Goal: Information Seeking & Learning: Learn about a topic

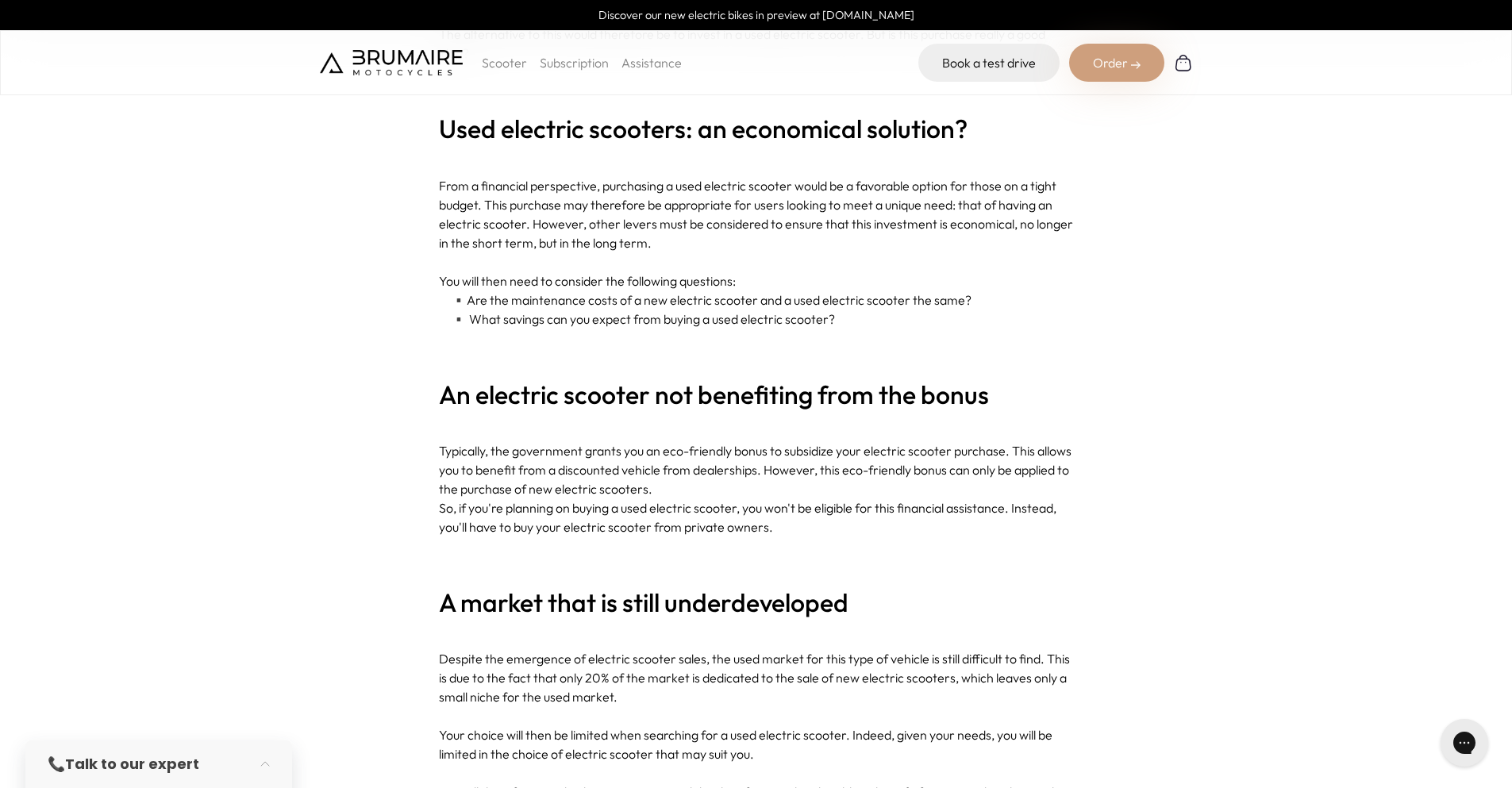
scroll to position [873, 0]
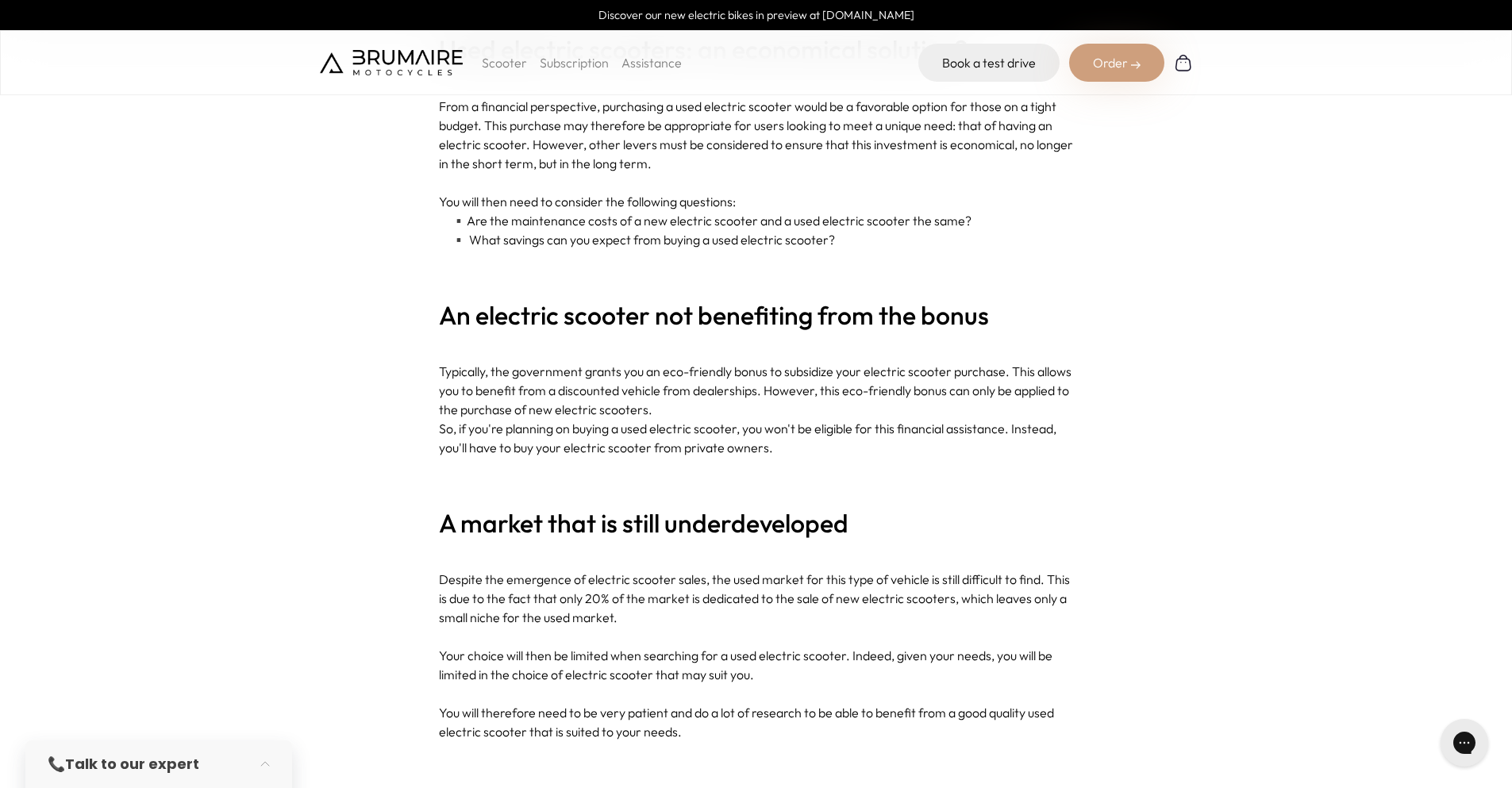
click at [924, 223] on font "Are the maintenance costs of a new electric scooter and a used electric scooter…" at bounding box center [719, 221] width 504 height 16
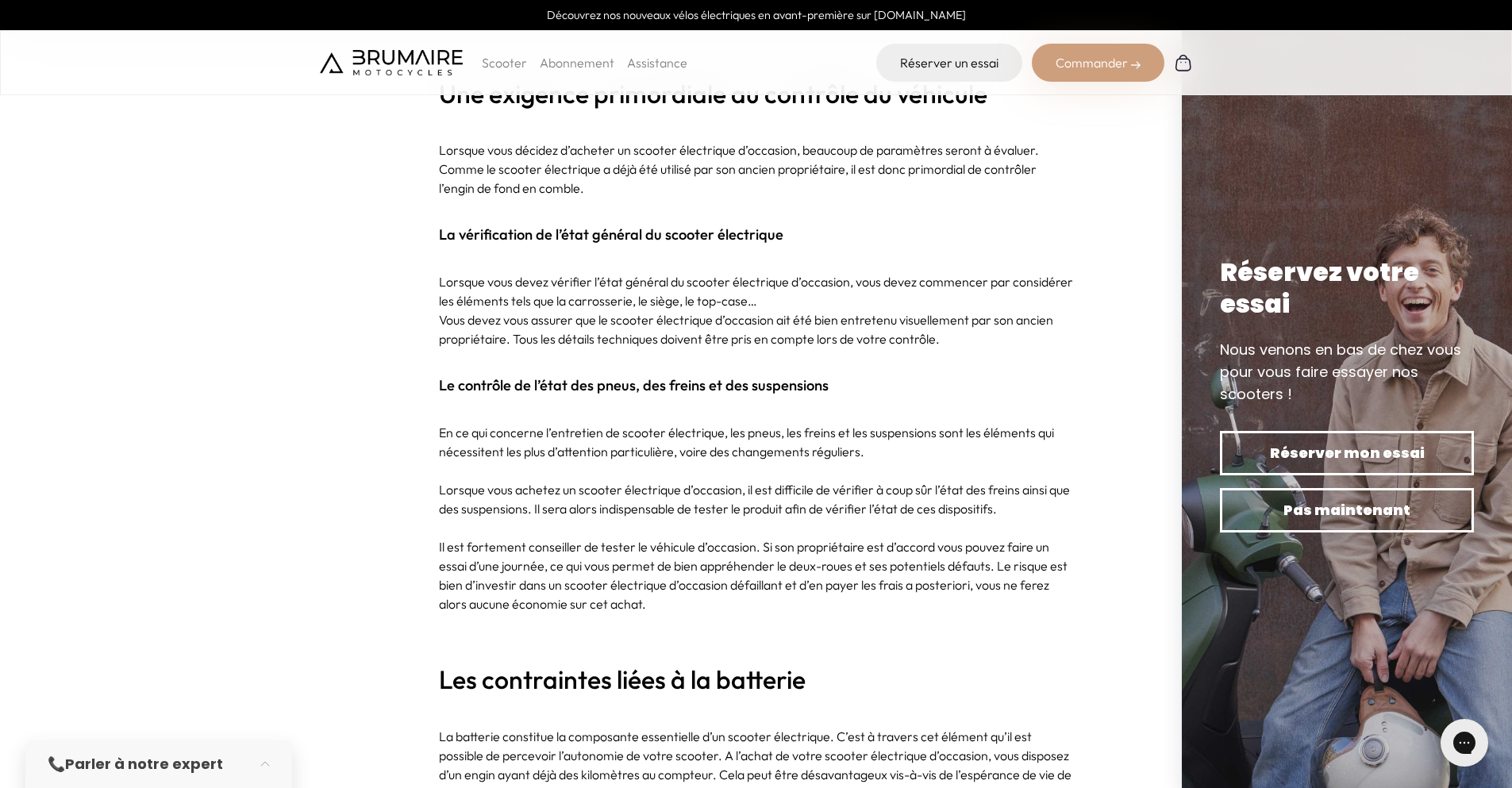
scroll to position [1618, 0]
click at [809, 83] on div "Scooter Abonnement Assistance Réserver un essai Commander" at bounding box center [756, 63] width 1512 height 65
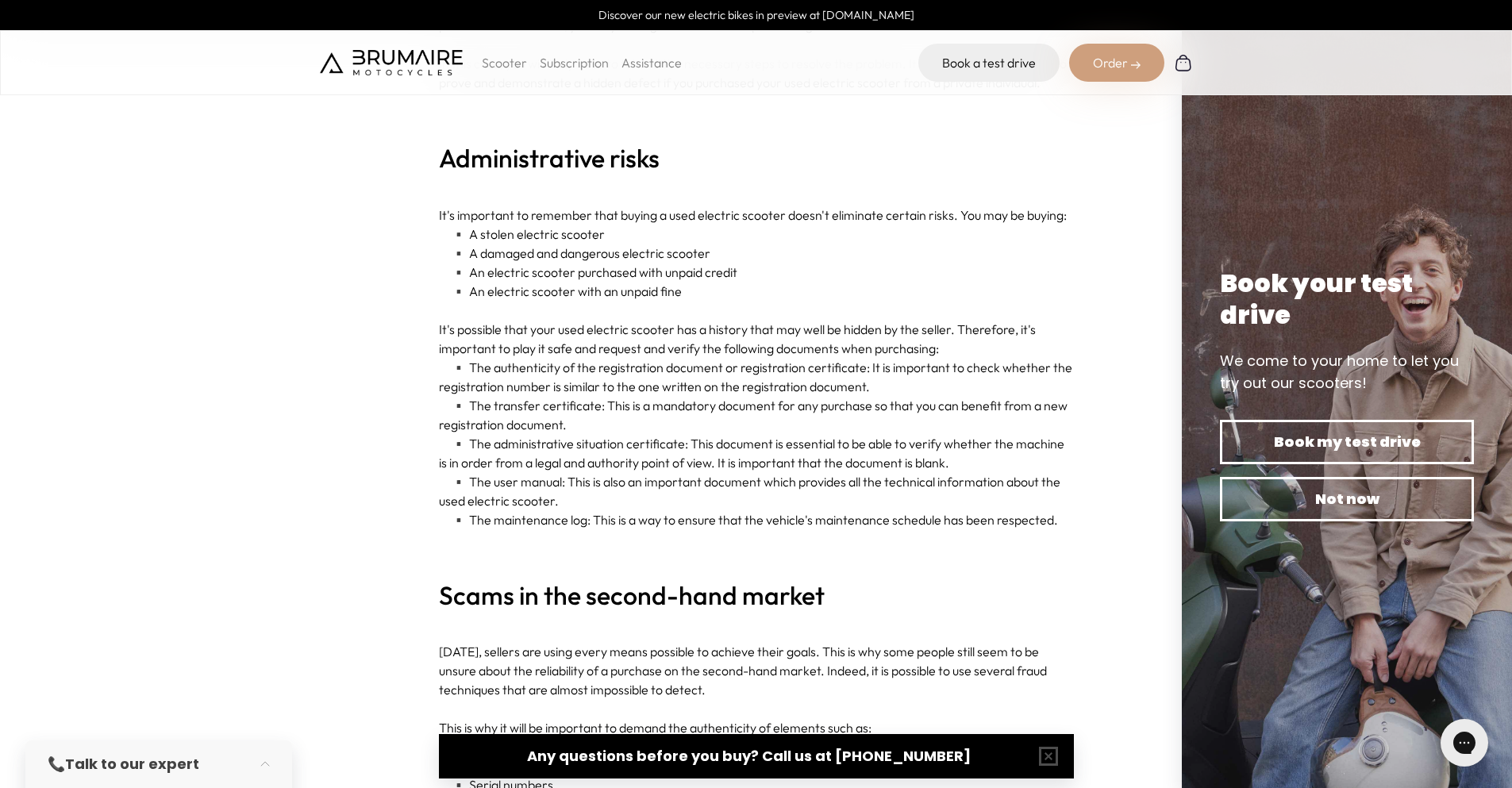
scroll to position [3364, 0]
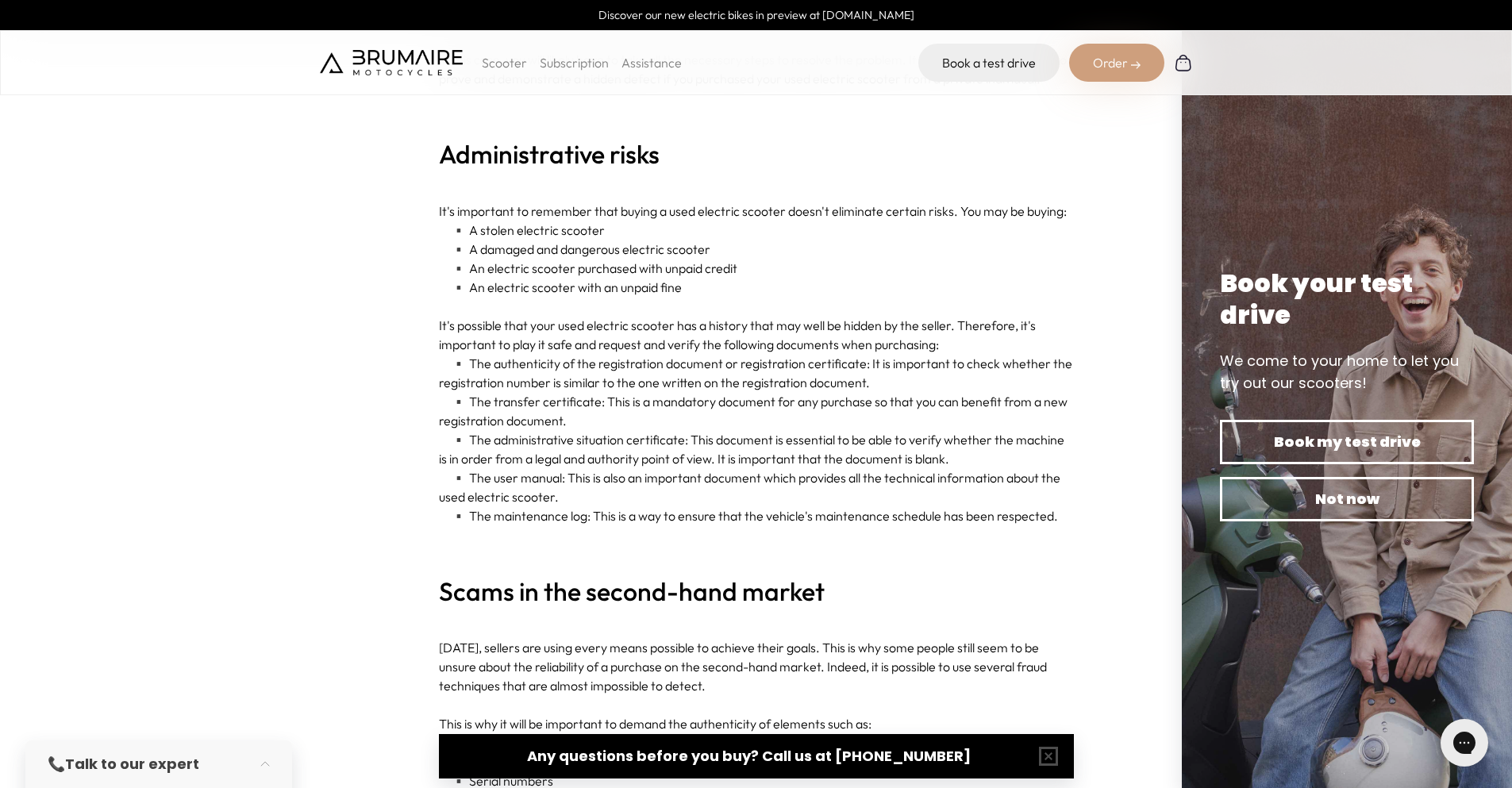
click at [597, 289] on font "An electric scooter with an unpaid fine" at bounding box center [575, 288] width 213 height 16
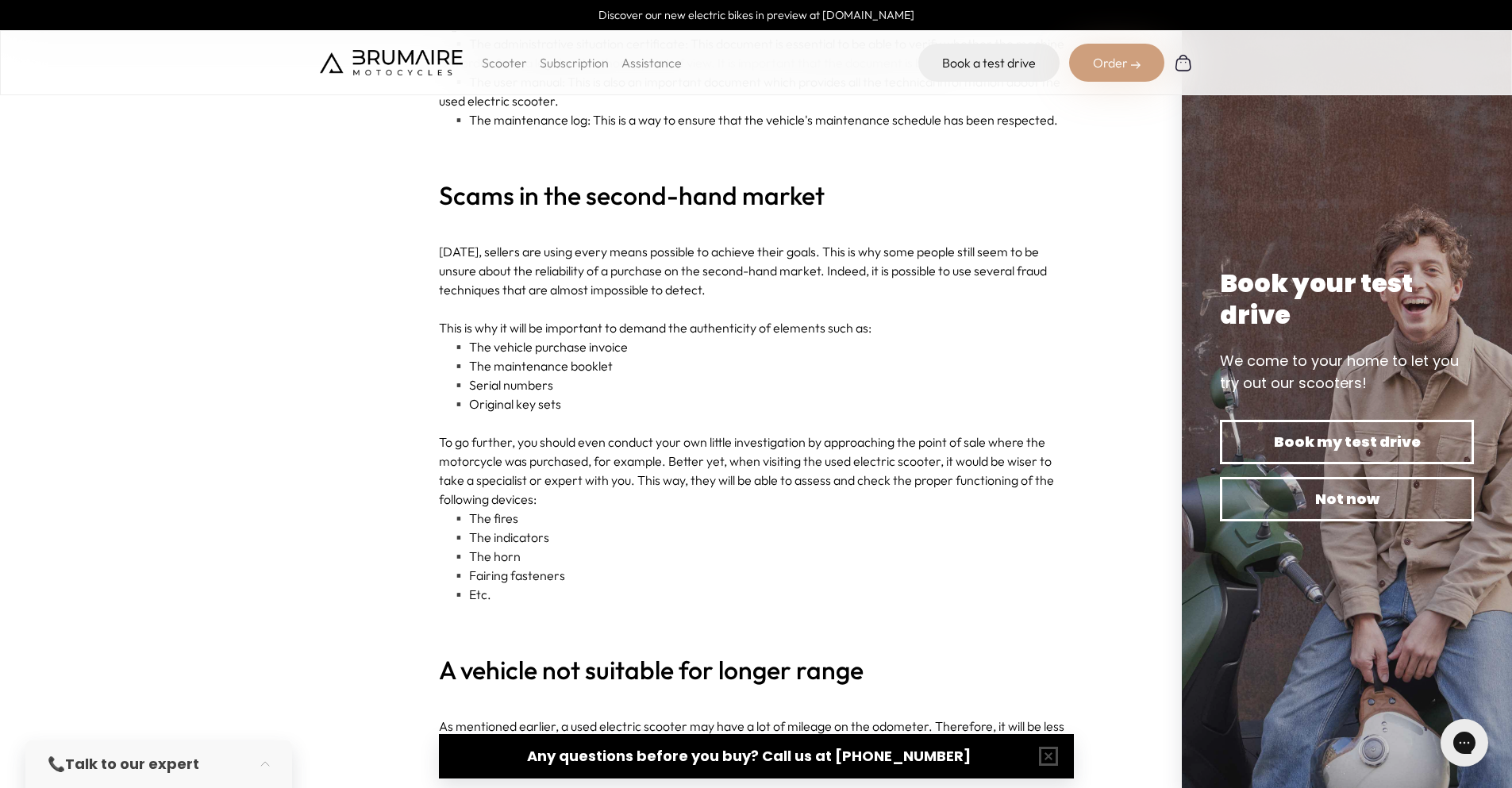
scroll to position [3761, 0]
click at [621, 275] on font "[DATE], sellers are using every means possible to achieve their goals. This is …" at bounding box center [742, 270] width 608 height 54
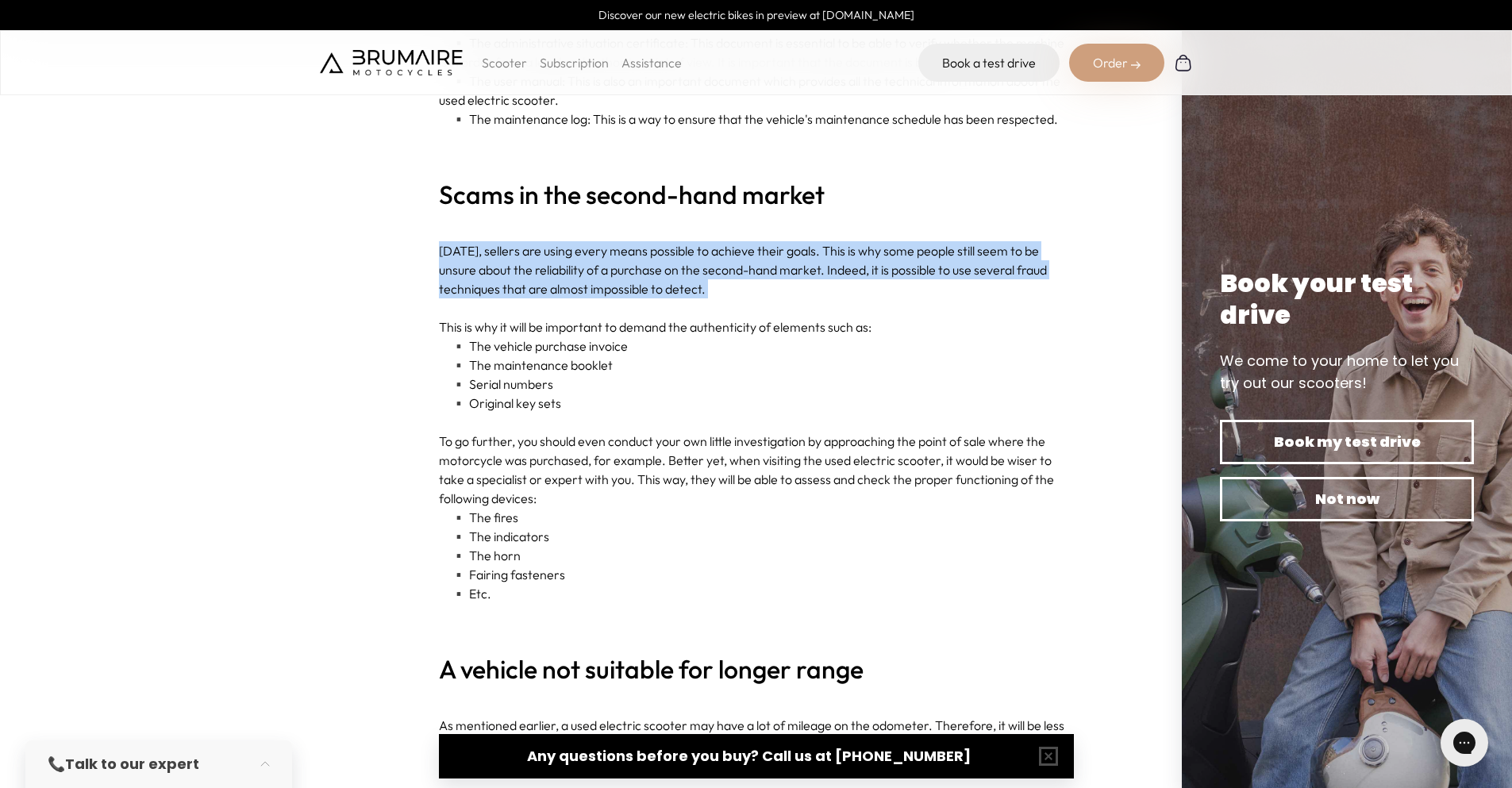
click at [621, 275] on font "[DATE], sellers are using every means possible to achieve their goals. This is …" at bounding box center [742, 270] width 608 height 54
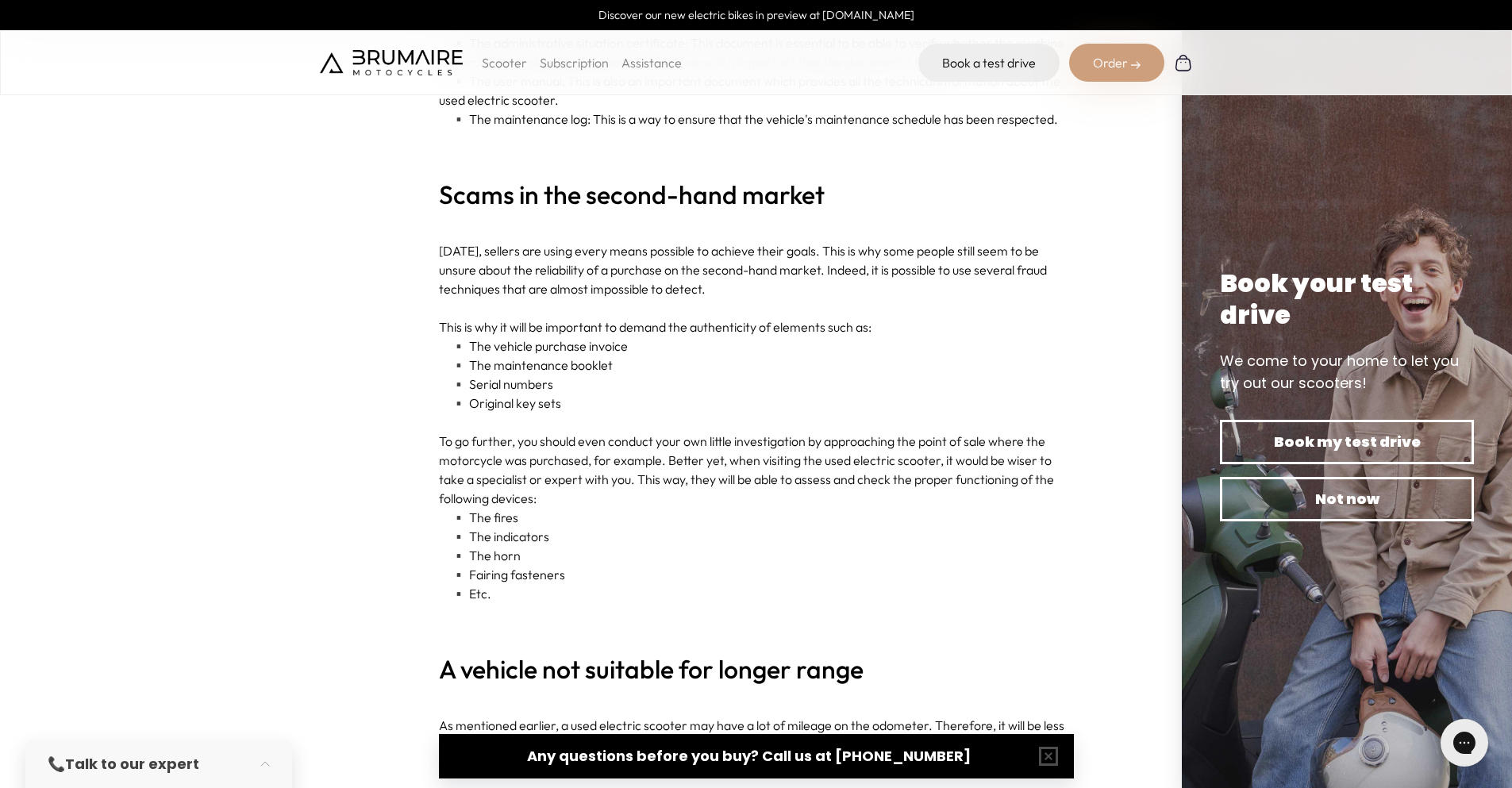
click at [617, 324] on font "This is why it will be important to demand the authenticity of elements such as:" at bounding box center [654, 327] width 432 height 16
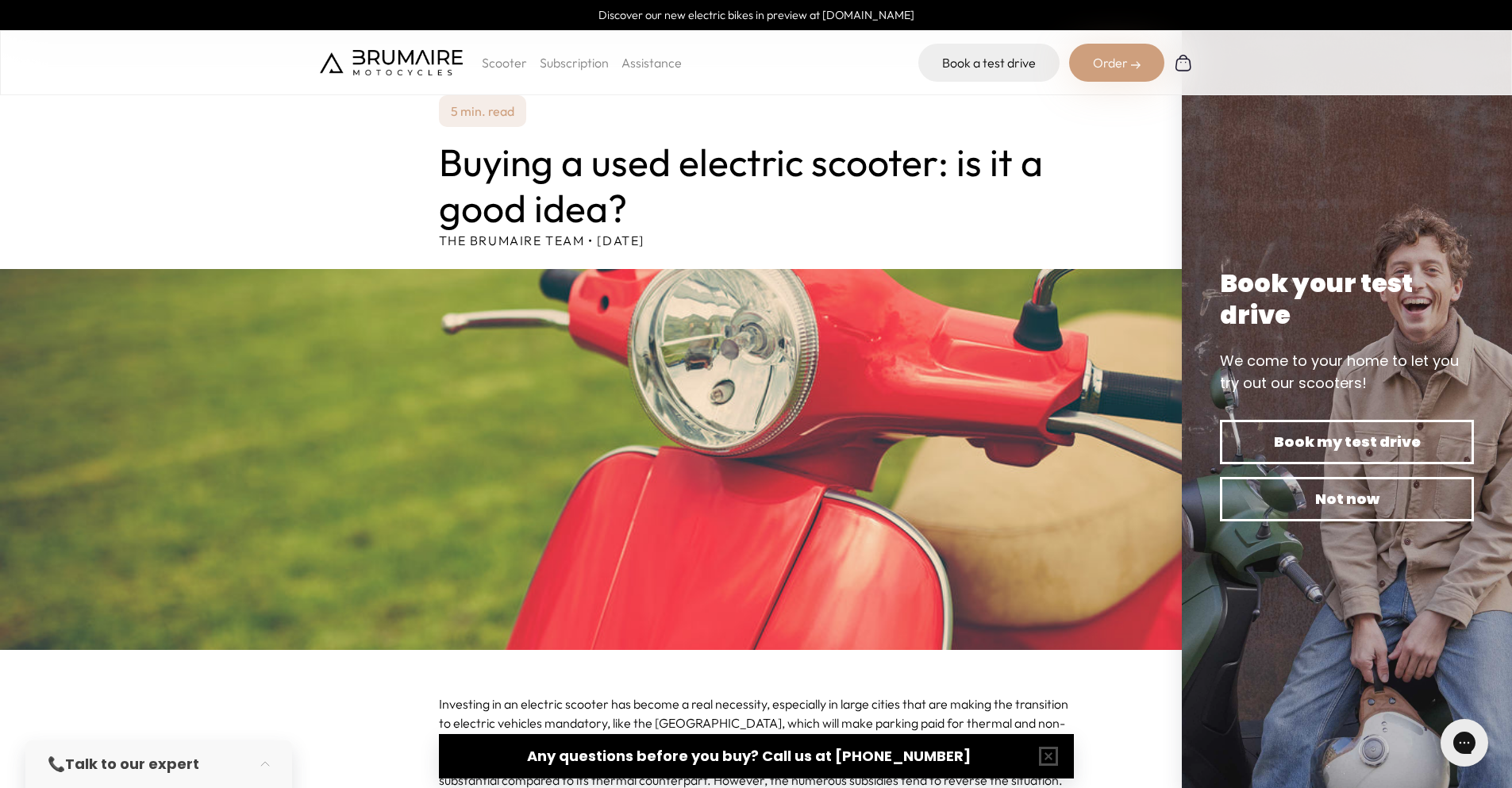
scroll to position [0, 0]
